Goal: Information Seeking & Learning: Learn about a topic

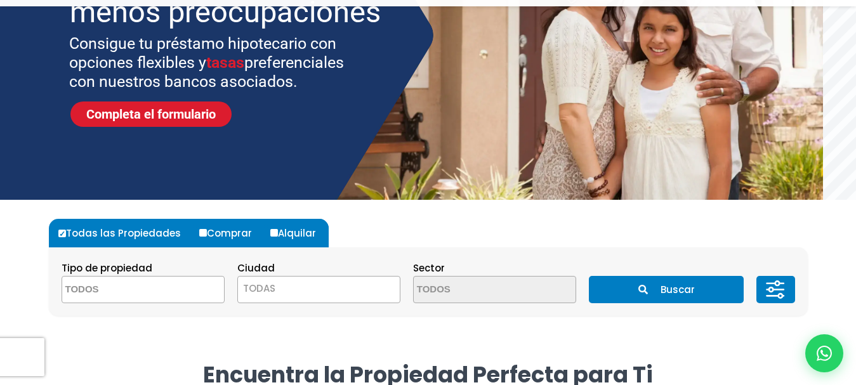
scroll to position [190, 0]
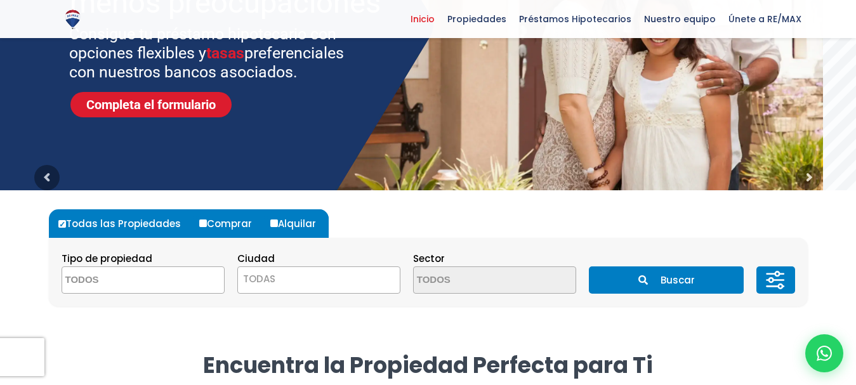
click at [213, 280] on span at bounding box center [143, 280] width 163 height 27
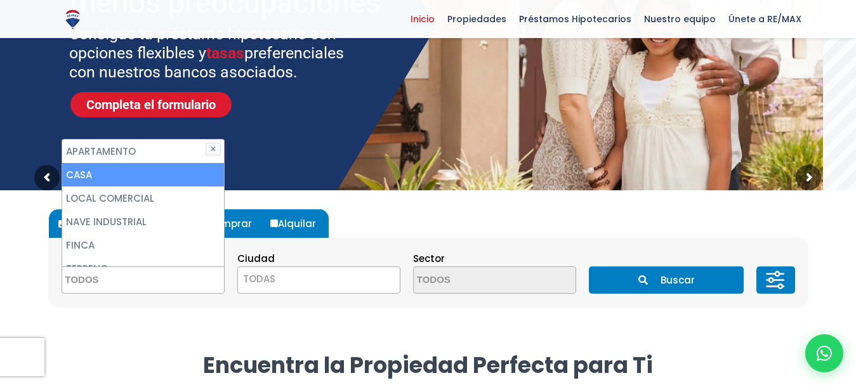
click at [114, 168] on li "CASA" at bounding box center [143, 174] width 162 height 23
select select "house"
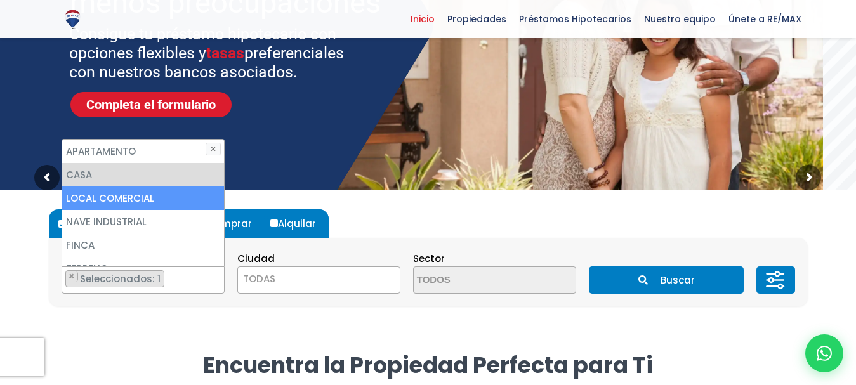
click at [339, 280] on span "TODAS" at bounding box center [319, 279] width 162 height 18
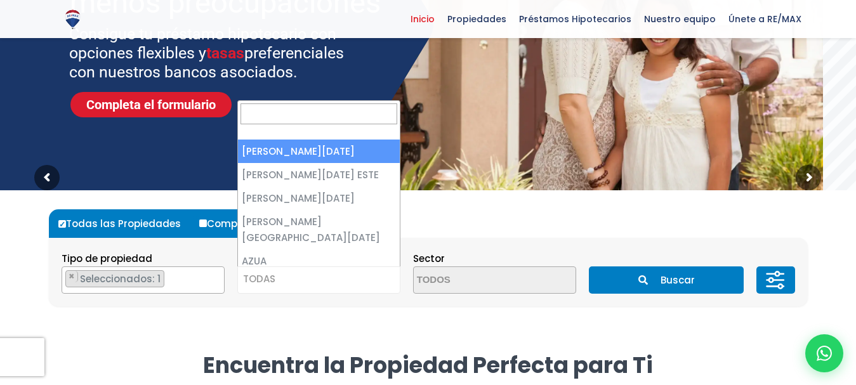
select select "1"
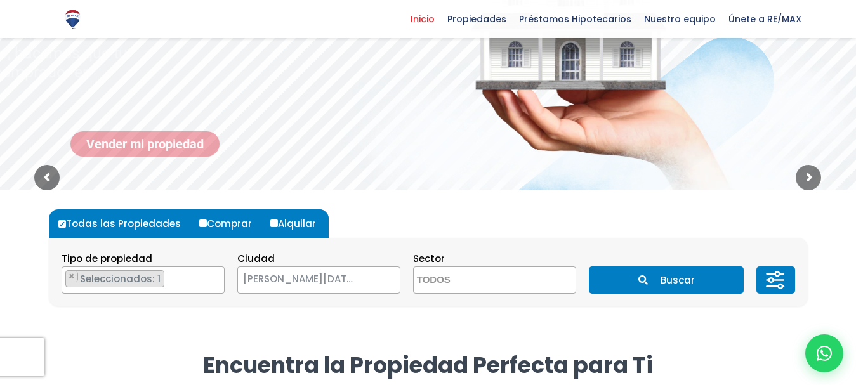
click at [555, 284] on span at bounding box center [494, 280] width 163 height 27
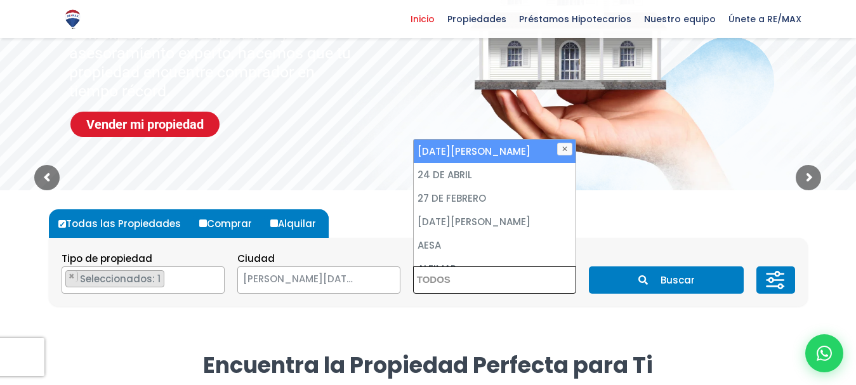
click at [643, 277] on icon "submit" at bounding box center [643, 280] width 10 height 10
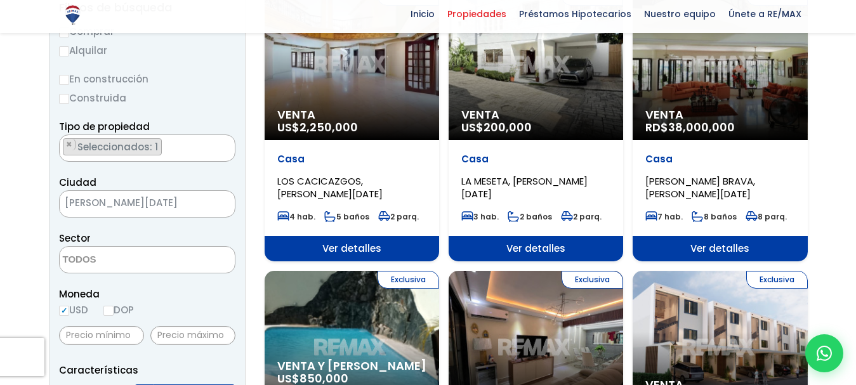
scroll to position [190, 0]
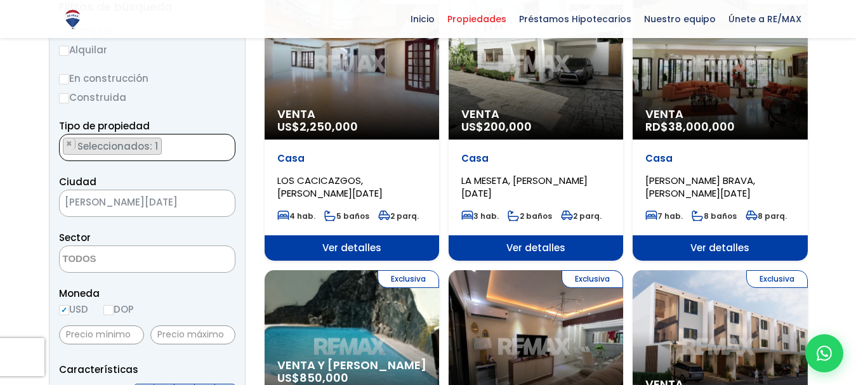
click at [66, 142] on textarea "Search" at bounding box center [63, 148] width 7 height 27
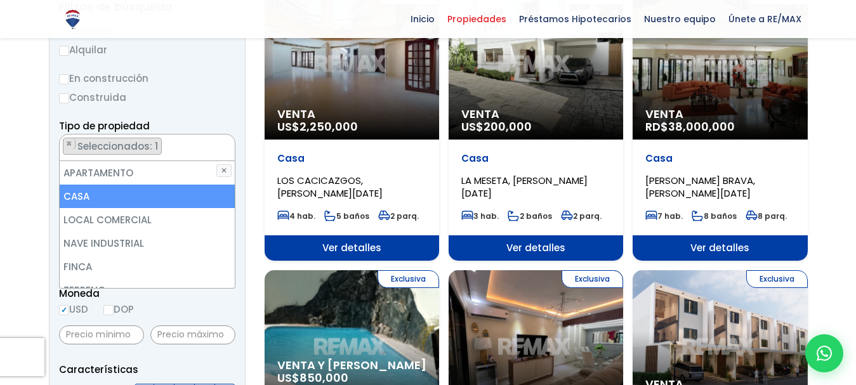
click at [65, 200] on li "CASA" at bounding box center [147, 196] width 175 height 23
click at [87, 193] on li "CASA" at bounding box center [147, 196] width 175 height 23
select select "house"
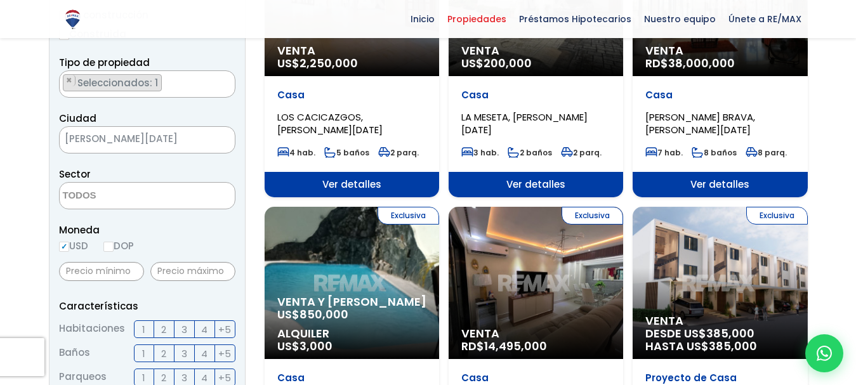
scroll to position [317, 0]
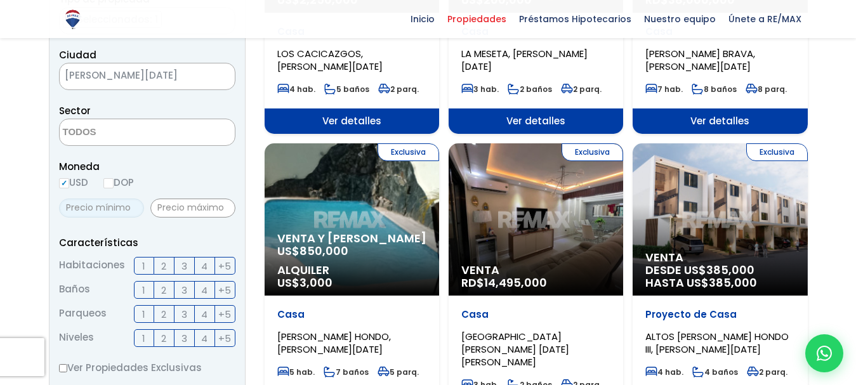
click at [101, 218] on input "text" at bounding box center [101, 208] width 85 height 19
type input "400,000"
click at [170, 218] on input "text" at bounding box center [192, 208] width 85 height 19
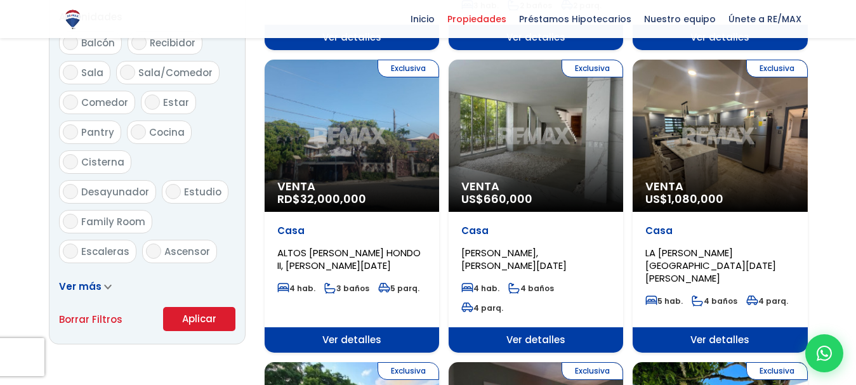
scroll to position [761, 0]
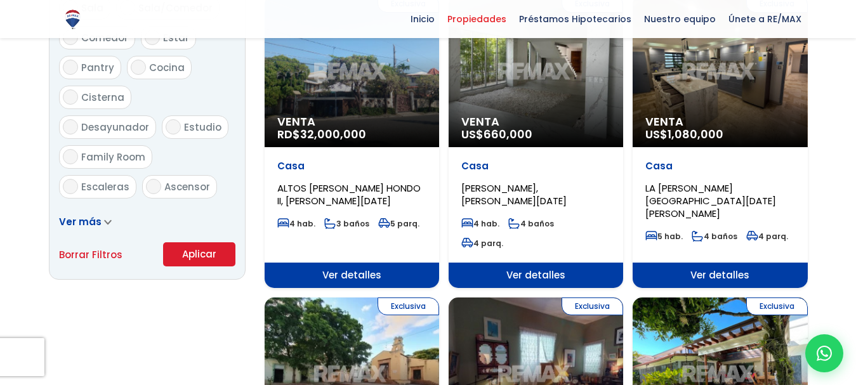
type input "800,000"
click at [189, 267] on button "Aplicar" at bounding box center [199, 254] width 72 height 24
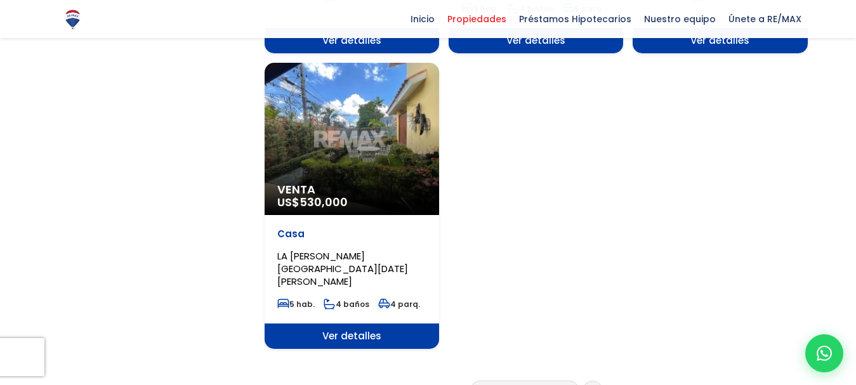
scroll to position [1586, 0]
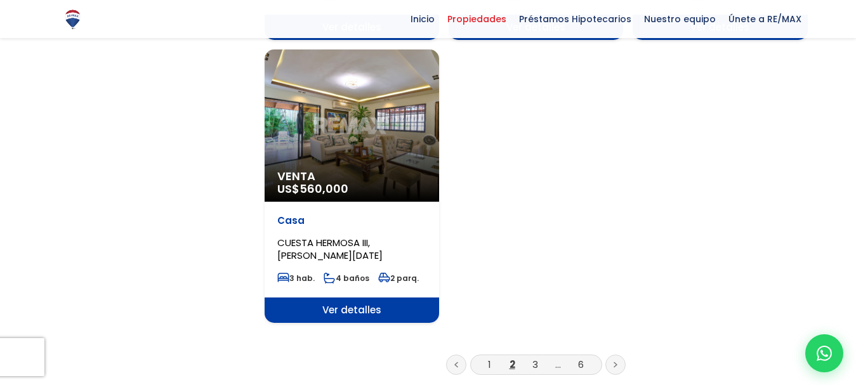
scroll to position [1586, 0]
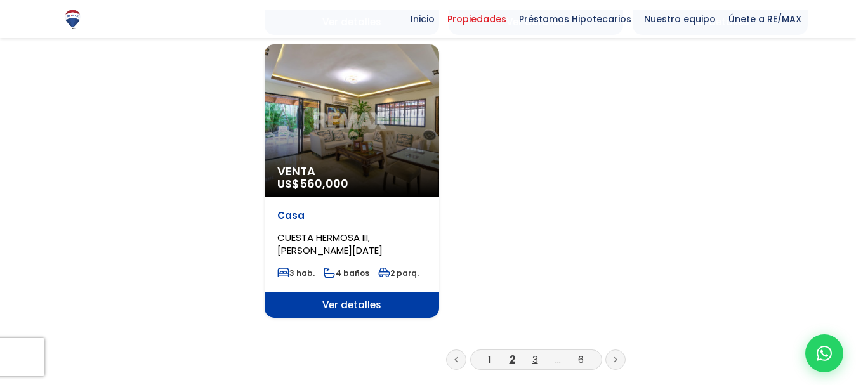
click at [535, 353] on link "3" at bounding box center [535, 359] width 6 height 13
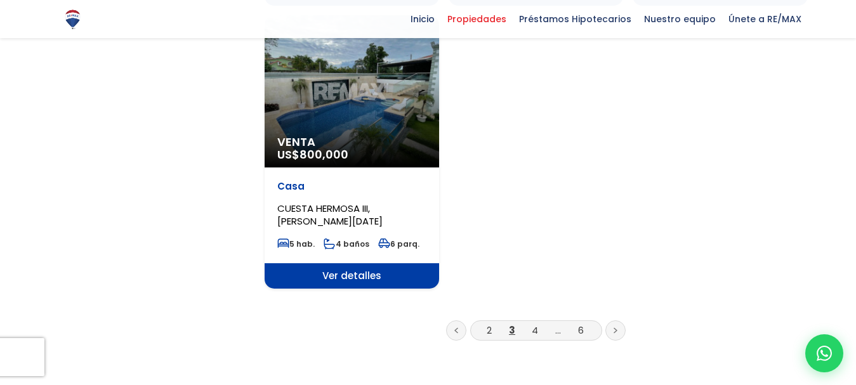
scroll to position [1650, 0]
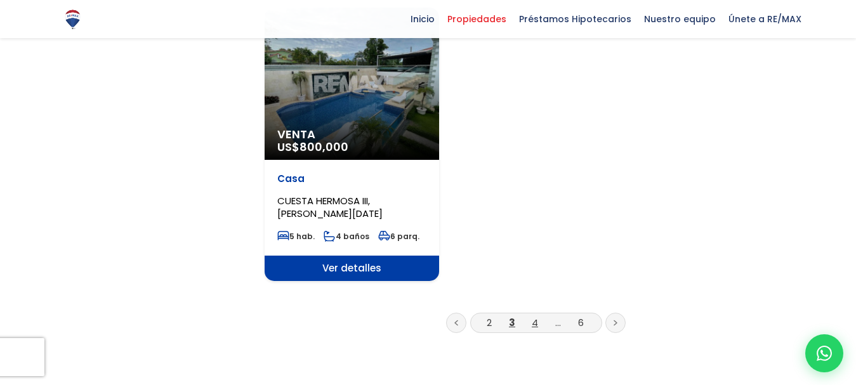
click at [534, 316] on link "4" at bounding box center [535, 322] width 6 height 13
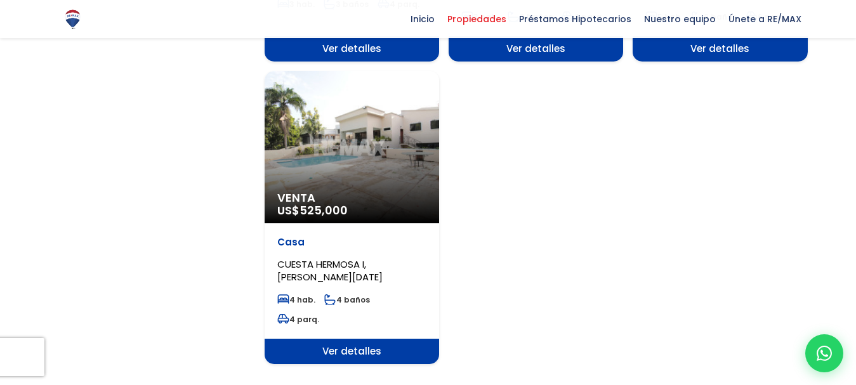
scroll to position [1713, 0]
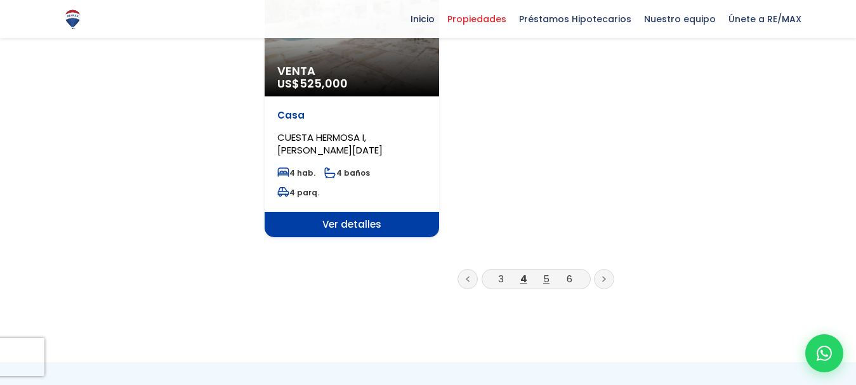
click at [546, 272] on link "5" at bounding box center [546, 278] width 6 height 13
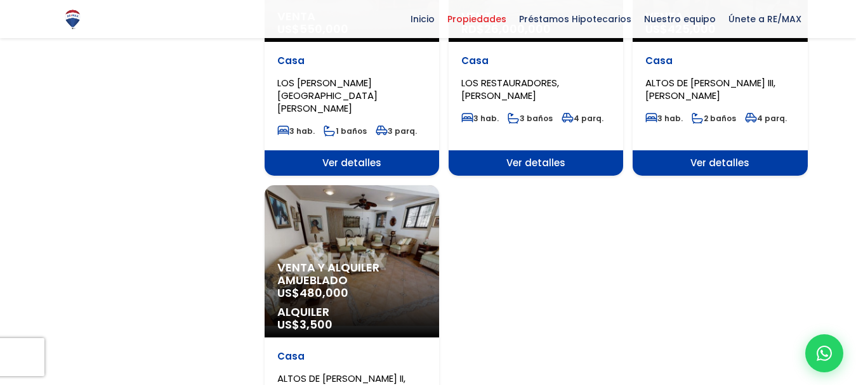
scroll to position [1713, 0]
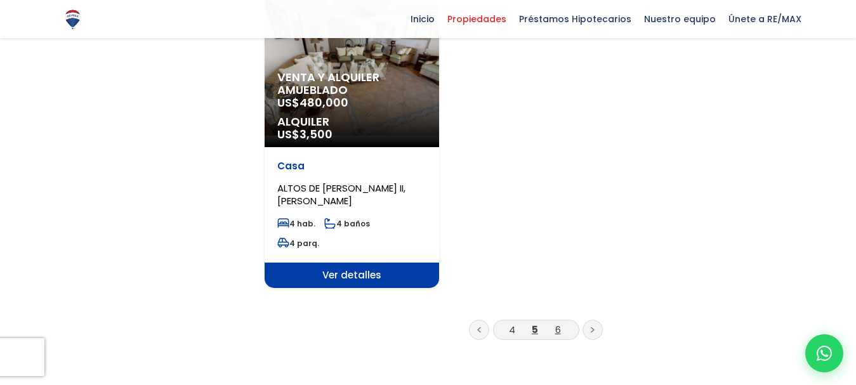
click at [556, 323] on link "6" at bounding box center [558, 329] width 6 height 13
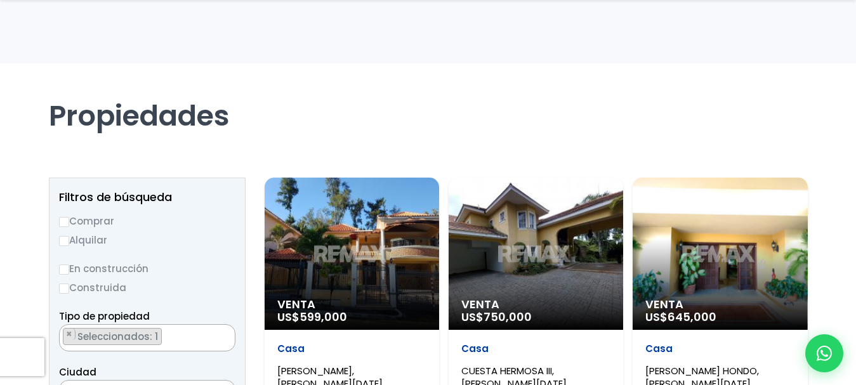
scroll to position [190, 0]
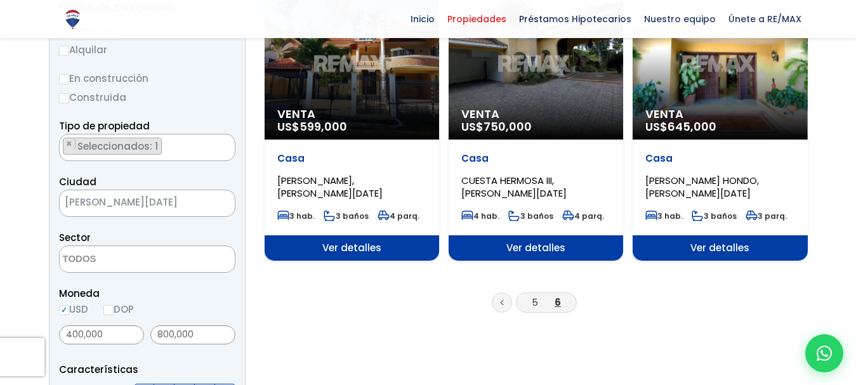
click at [508, 299] on link at bounding box center [502, 303] width 20 height 20
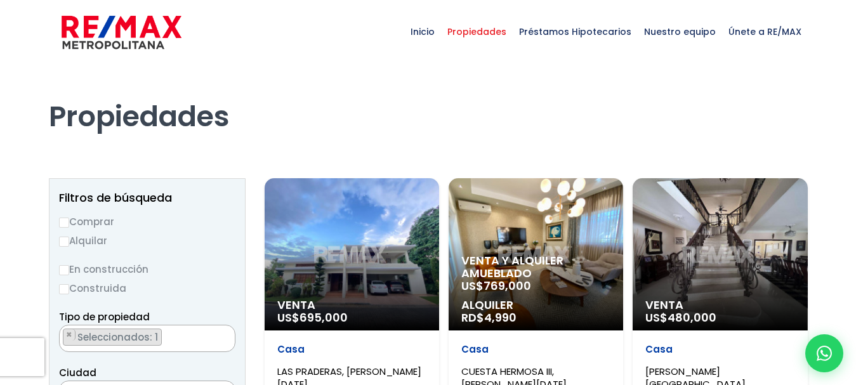
scroll to position [11, 0]
